Goal: Contribute content: Add original content to the website for others to see

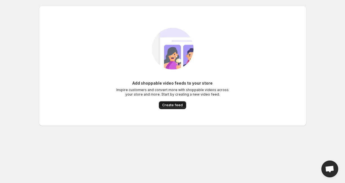
click at [178, 106] on span "Create feed" at bounding box center [172, 105] width 21 height 5
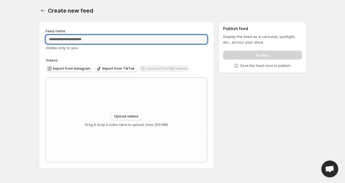
click at [103, 43] on input "Feed name" at bounding box center [127, 39] width 162 height 9
type input "*"
type input "********"
click at [147, 56] on div "Feed name ******** Visible only to you. Videos Import from Instagram Import fro…" at bounding box center [127, 95] width 162 height 134
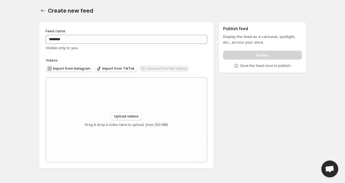
click at [155, 67] on div "Choose from My videos" at bounding box center [164, 69] width 50 height 8
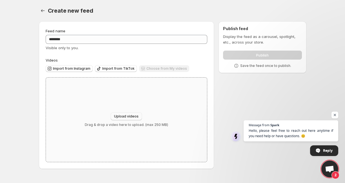
click at [130, 117] on span "Upload videos" at bounding box center [126, 116] width 25 height 5
type input "**********"
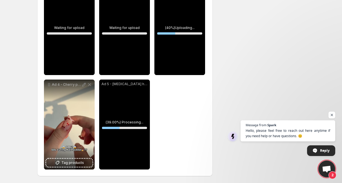
scroll to position [102, 0]
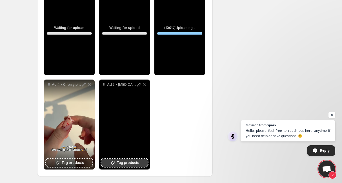
click at [123, 164] on span "Tag products" at bounding box center [128, 163] width 23 height 6
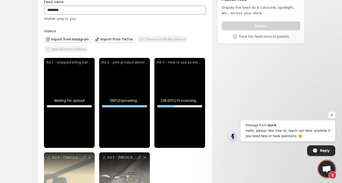
scroll to position [28, 0]
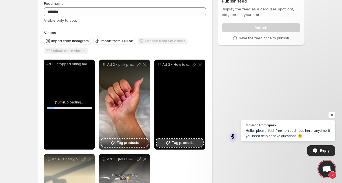
click at [172, 146] on button "Tag products" at bounding box center [180, 143] width 46 height 8
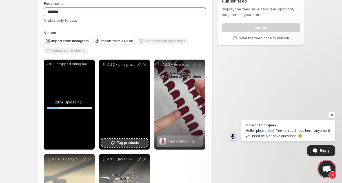
click at [126, 145] on span "Tag products" at bounding box center [128, 143] width 23 height 6
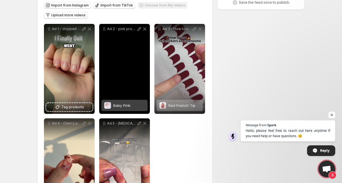
scroll to position [59, 0]
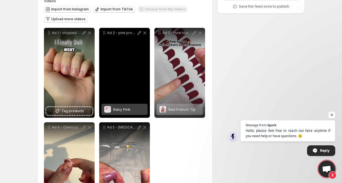
click at [138, 113] on div "Baby Pink" at bounding box center [124, 109] width 46 height 11
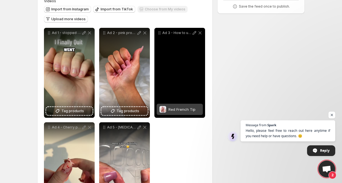
click at [180, 110] on span "Red French Tip" at bounding box center [182, 109] width 27 height 5
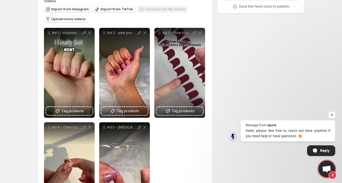
scroll to position [0, 0]
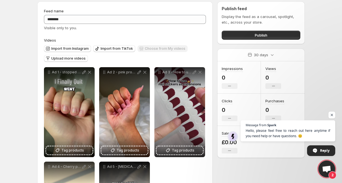
scroll to position [22, 0]
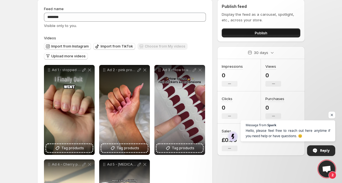
click at [238, 31] on button "Publish" at bounding box center [261, 32] width 79 height 9
